Goal: Task Accomplishment & Management: Complete application form

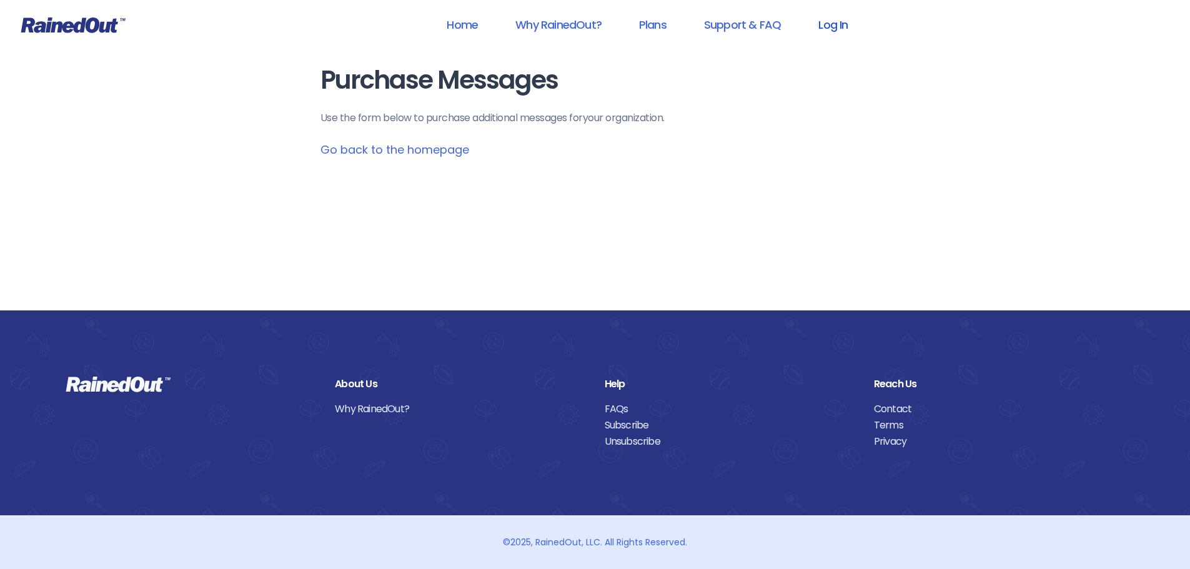
click at [848, 29] on link "Log In" at bounding box center [833, 25] width 62 height 28
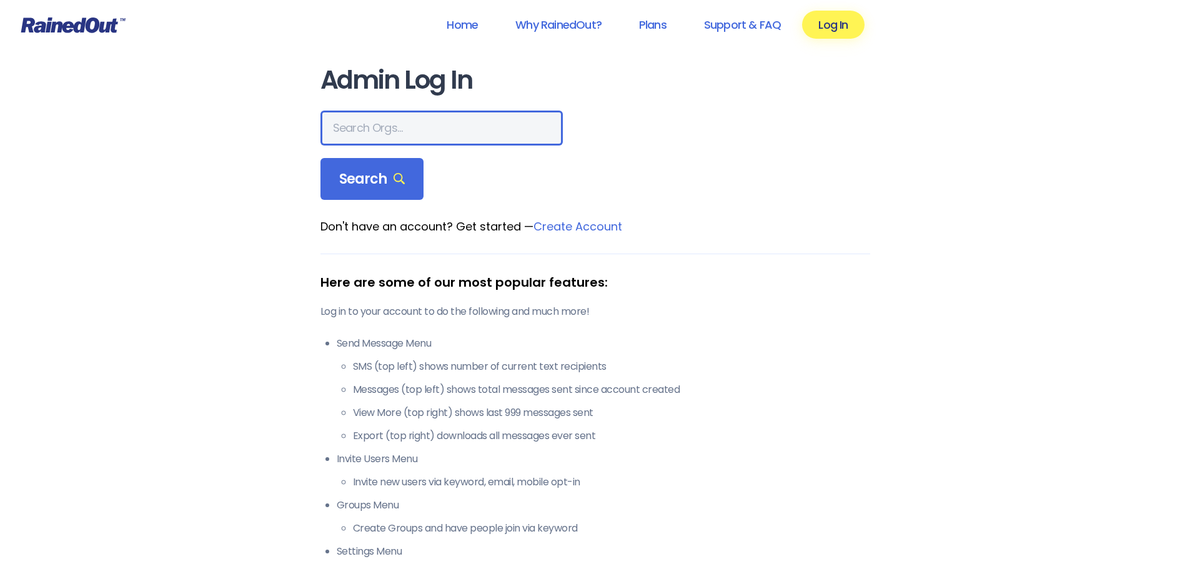
click at [420, 126] on input "text" at bounding box center [441, 128] width 242 height 35
type input "r"
type input "greater wy"
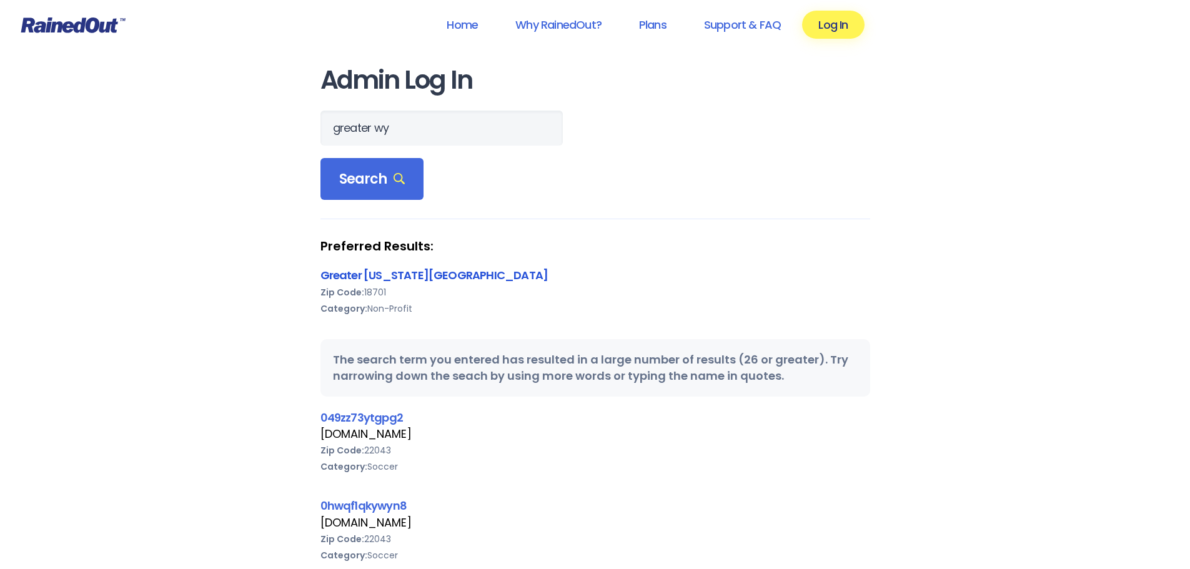
click at [451, 278] on link "Greater [US_STATE][GEOGRAPHIC_DATA]" at bounding box center [434, 275] width 228 height 16
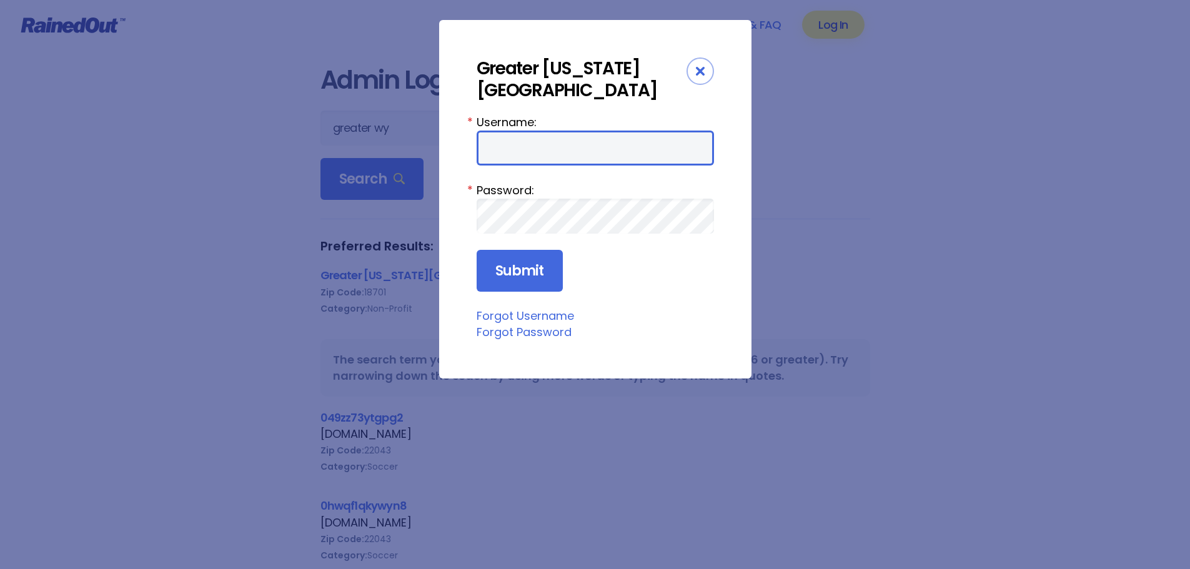
type input "wbYMCA"
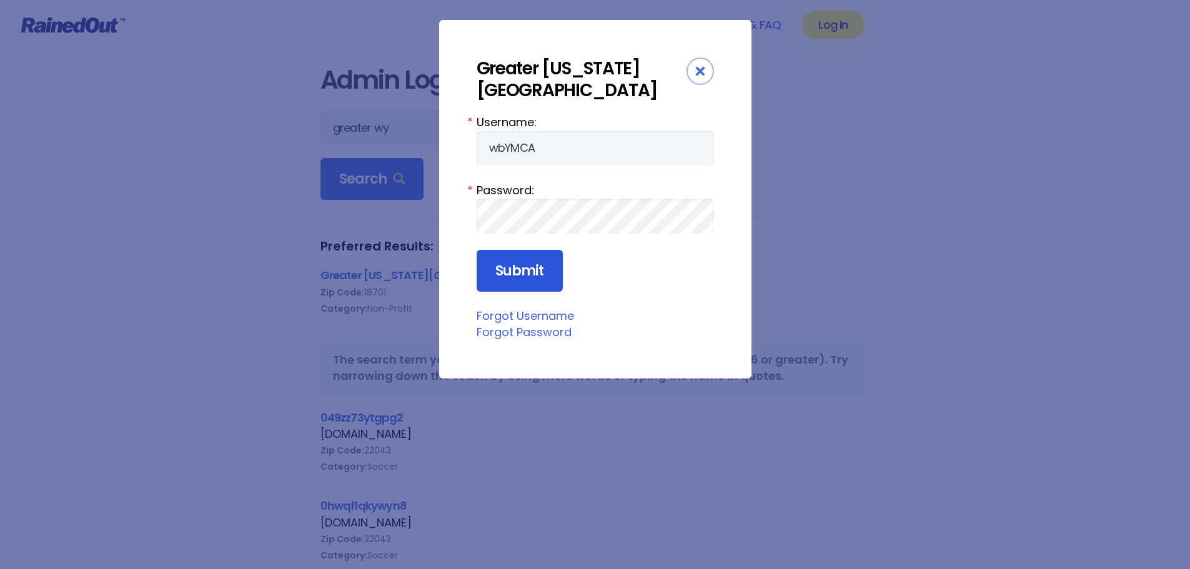
click at [544, 274] on input "Submit" at bounding box center [520, 271] width 86 height 42
